Goal: Information Seeking & Learning: Find specific fact

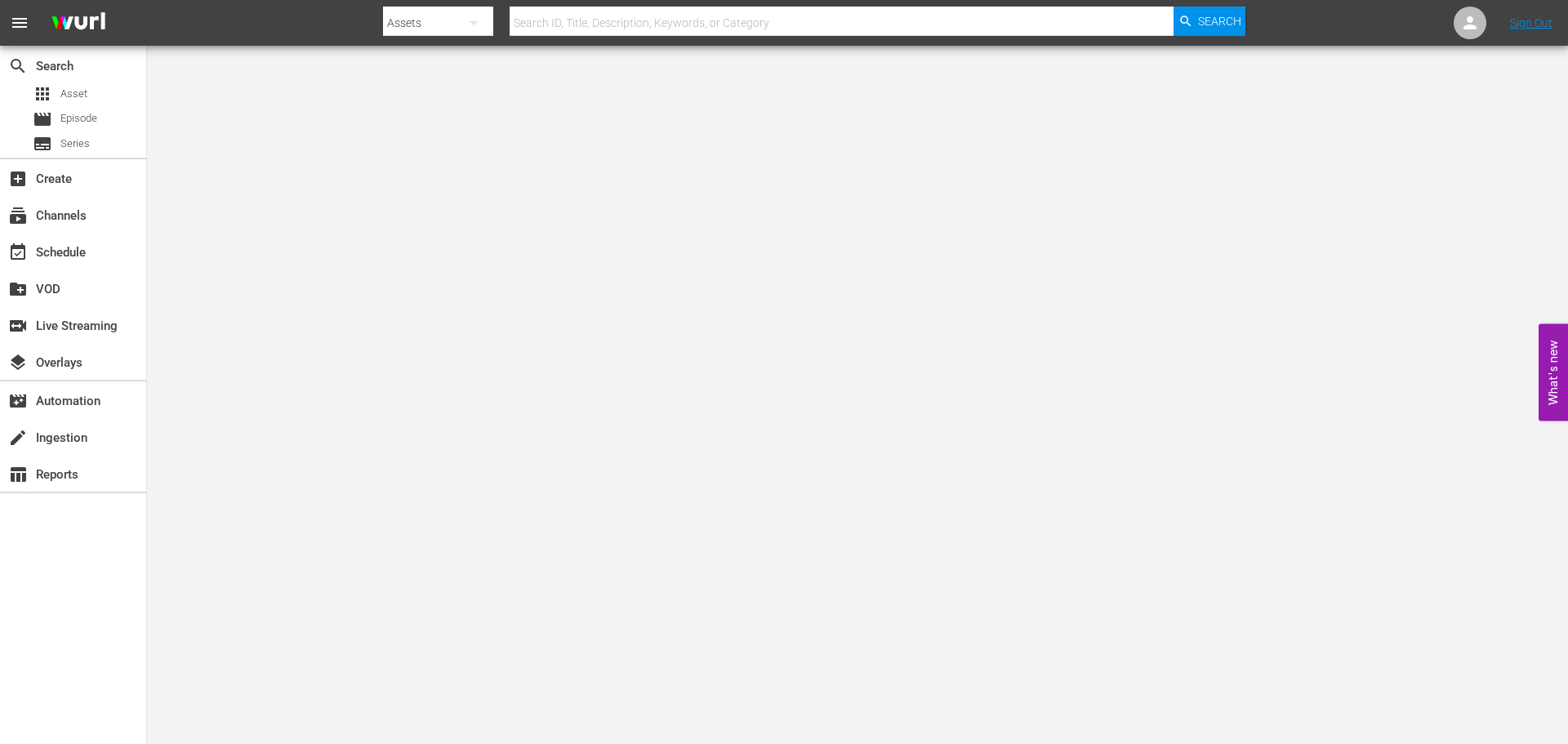
click at [682, 19] on input "text" at bounding box center [842, 23] width 664 height 40
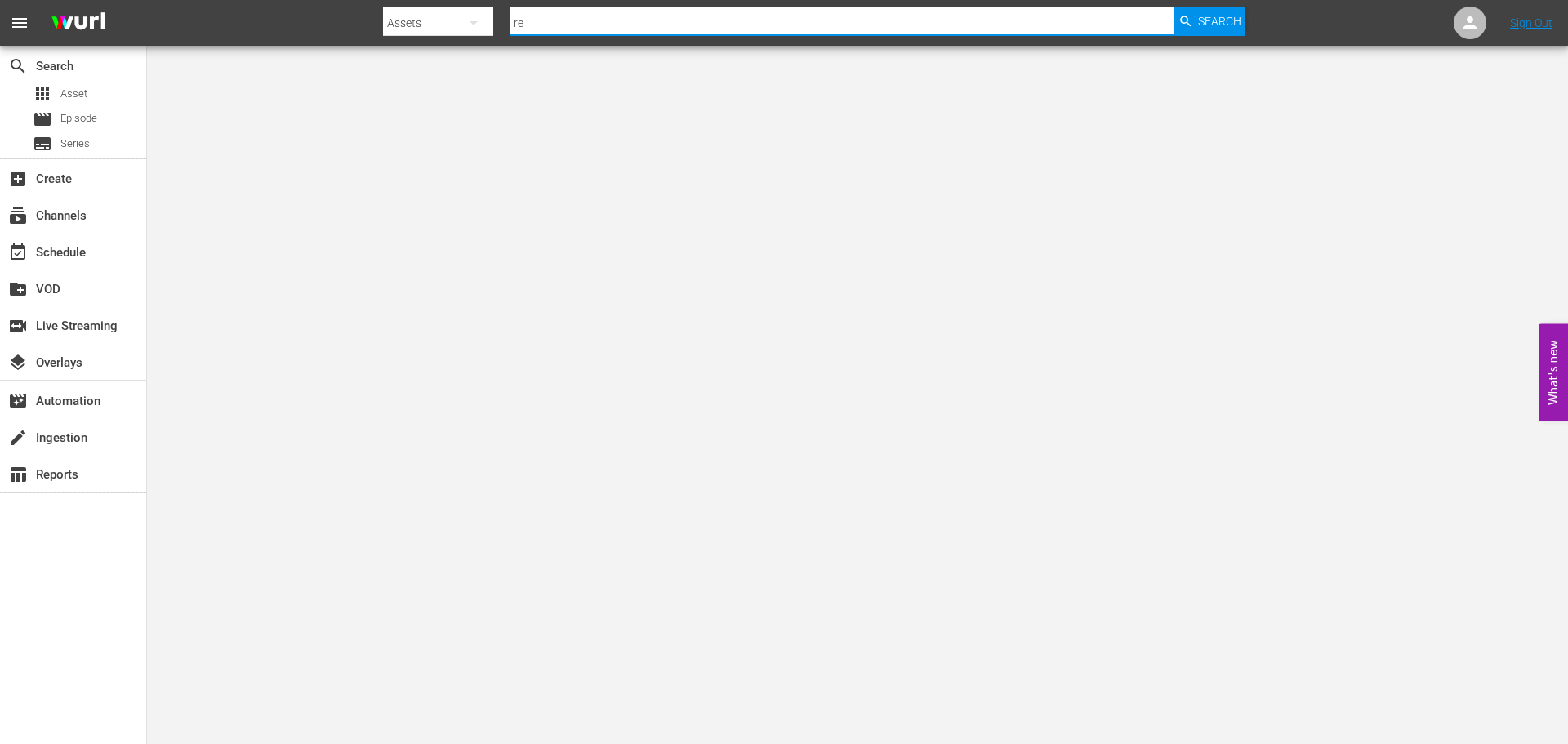
type input "red king"
click at [1211, 15] on span "Search" at bounding box center [1219, 21] width 43 height 29
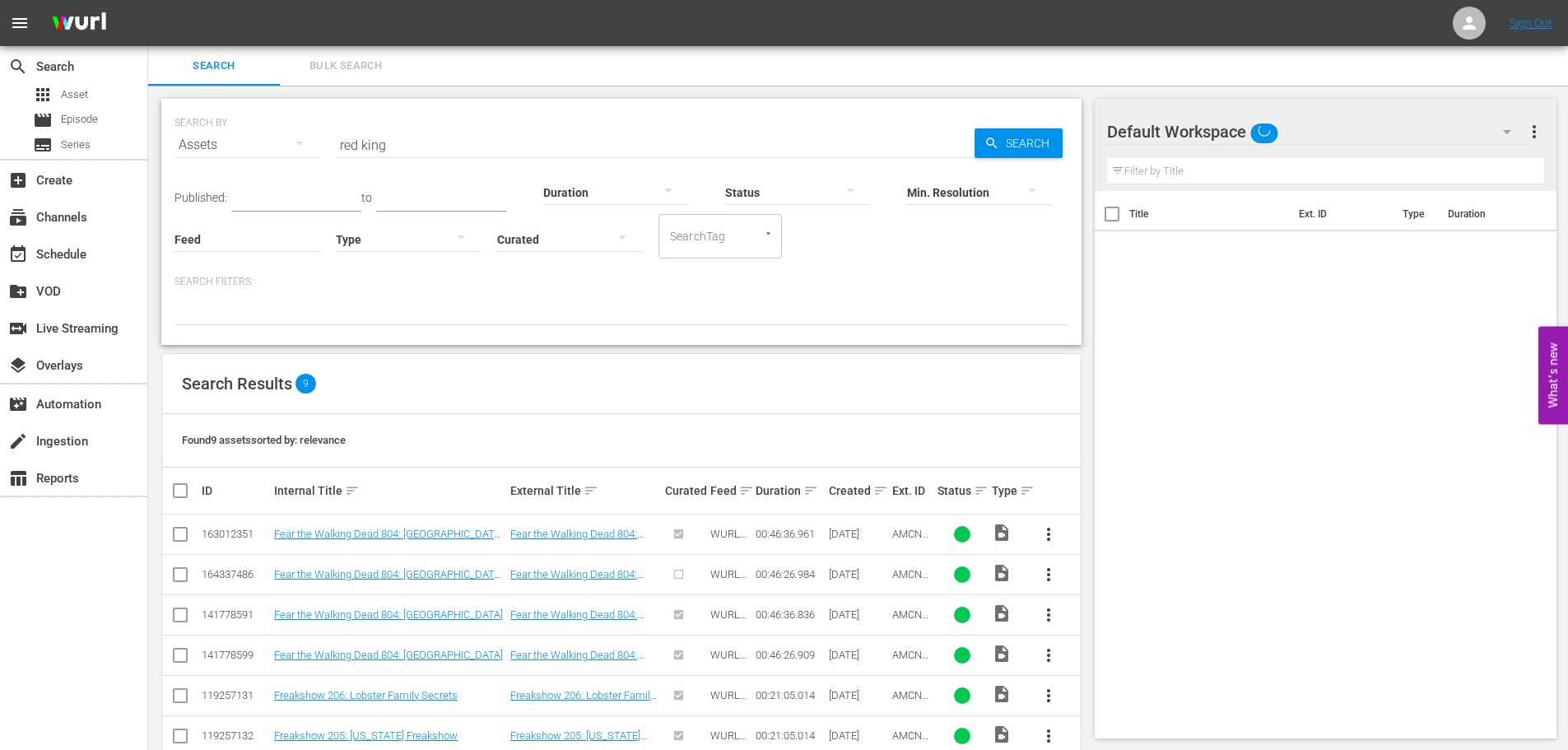
click at [407, 125] on input "red king" at bounding box center [655, 144] width 638 height 40
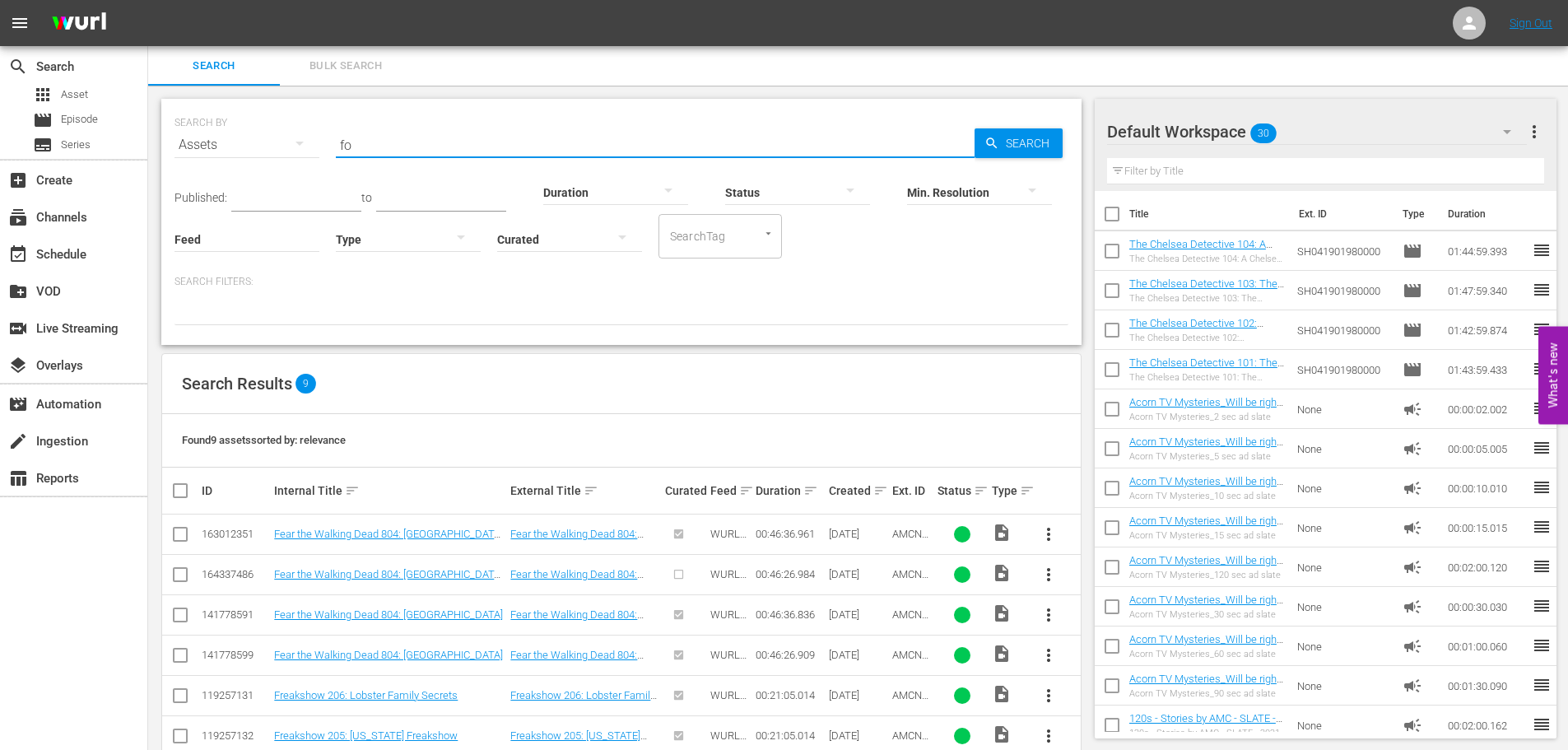
type input "[PERSON_NAME]'s war"
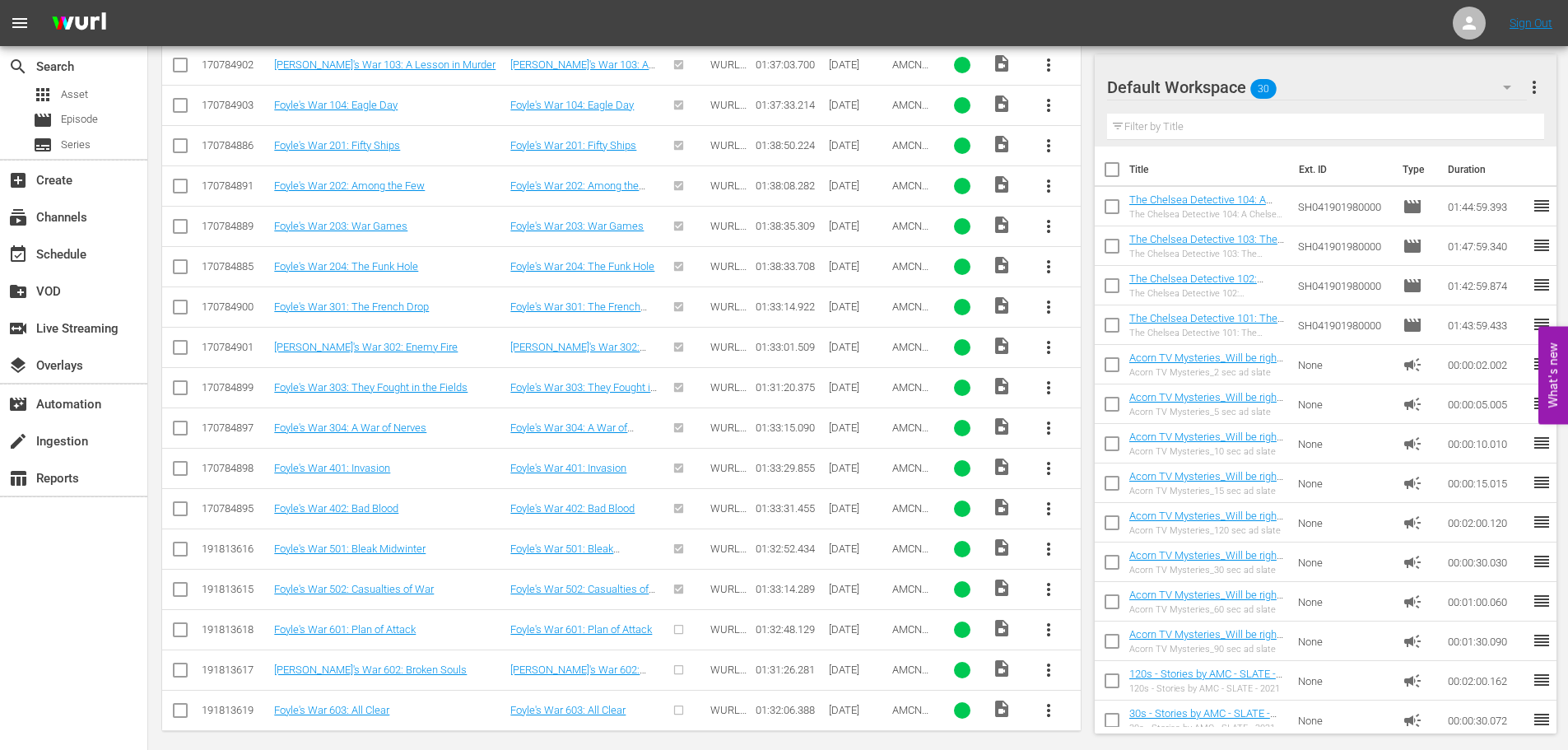
scroll to position [561, 0]
